Goal: Information Seeking & Learning: Learn about a topic

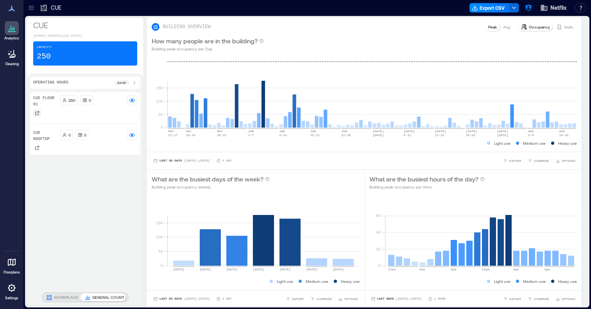
click at [36, 115] on icon at bounding box center [37, 113] width 4 height 4
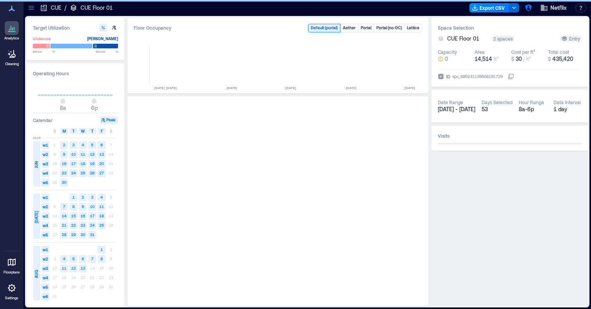
scroll to position [0, 2922]
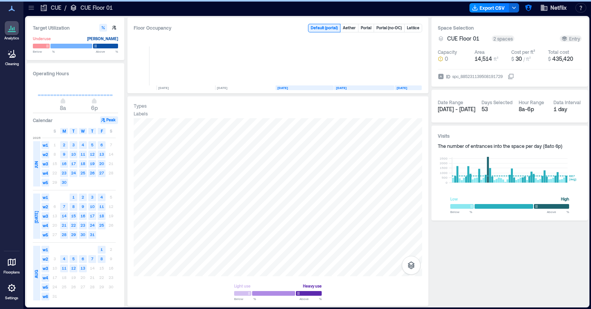
drag, startPoint x: 470, startPoint y: 246, endPoint x: 468, endPoint y: 237, distance: 9.2
click at [468, 237] on div "Space Selection CUE Floor 01 2 spaces Entry Capacity 0 Area 14,514 ft² Cost per…" at bounding box center [509, 162] width 156 height 289
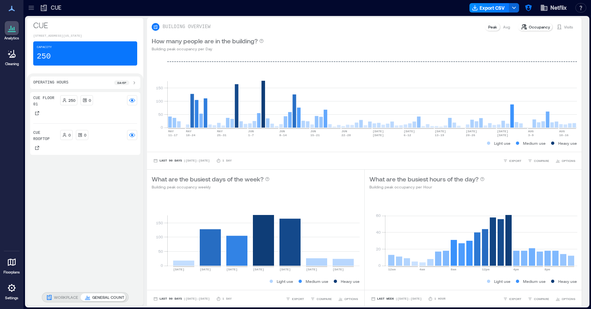
click at [54, 9] on p "CUE" at bounding box center [56, 8] width 11 height 8
click at [549, 8] on button "Netflix" at bounding box center [552, 8] width 31 height 12
click at [525, 13] on button "button" at bounding box center [528, 8] width 12 height 12
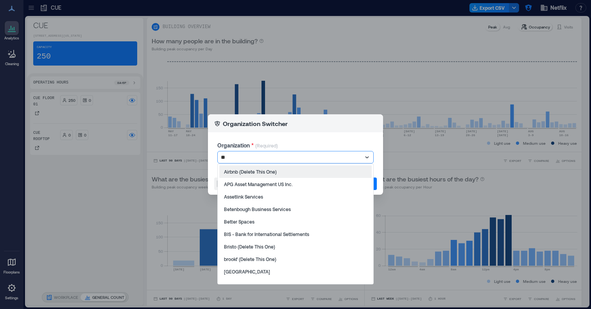
type input "***"
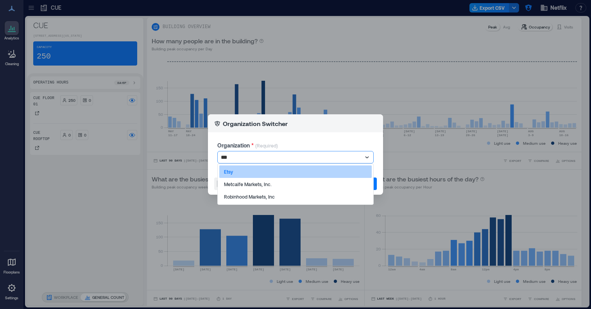
click at [271, 172] on div "Etsy" at bounding box center [295, 172] width 152 height 12
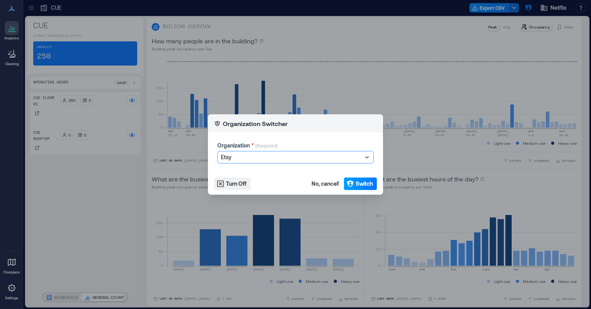
click at [361, 184] on span "Switch" at bounding box center [363, 184] width 17 height 8
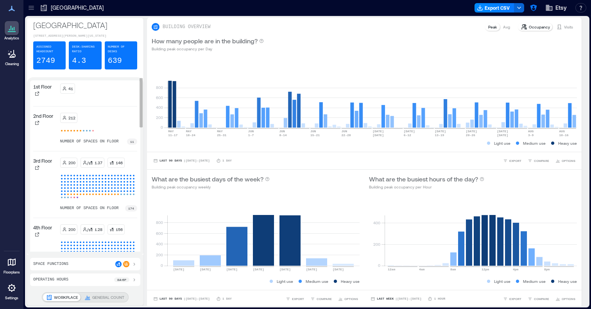
click at [49, 231] on p "4th Floor" at bounding box center [42, 228] width 19 height 6
click at [63, 242] on div "200 / 1.28 156 number of spaces on floor 184" at bounding box center [98, 252] width 77 height 54
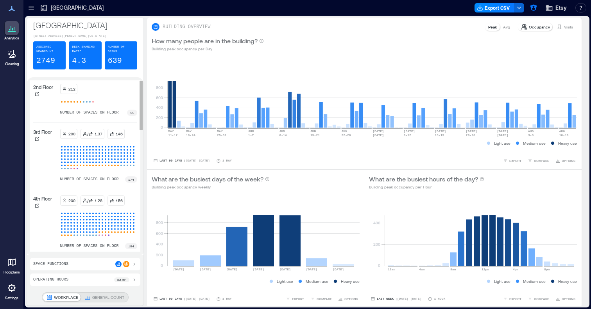
scroll to position [44, 0]
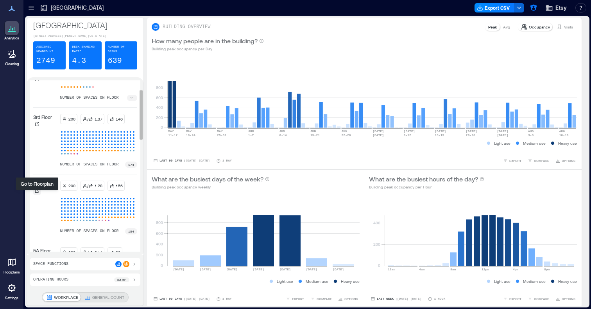
click at [38, 191] on div at bounding box center [37, 191] width 8 height 8
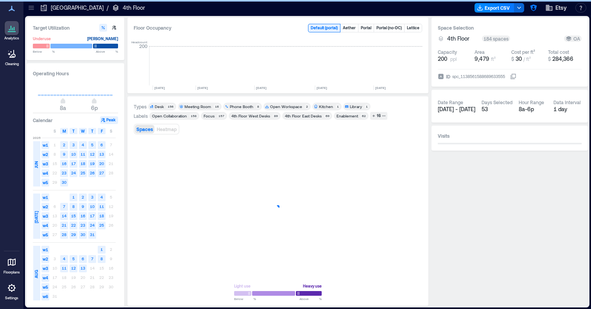
scroll to position [0, 1168]
